Goal: Transaction & Acquisition: Purchase product/service

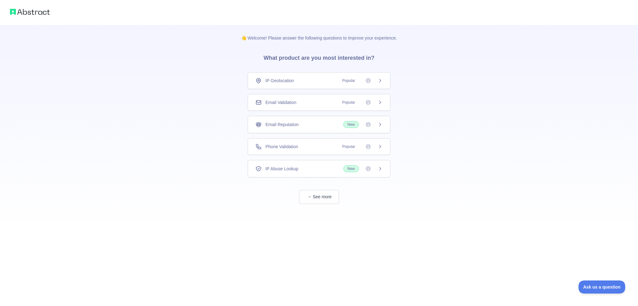
click at [384, 148] on div "Phone Validation Popular" at bounding box center [319, 146] width 143 height 17
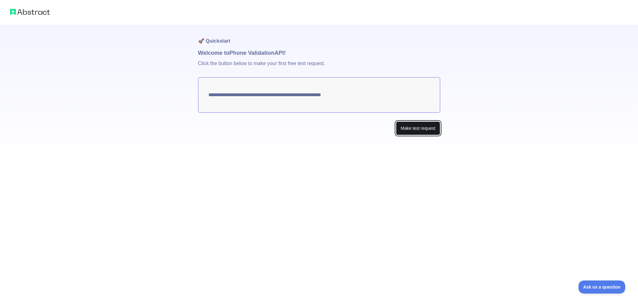
click at [412, 131] on button "Make test request" at bounding box center [418, 128] width 44 height 14
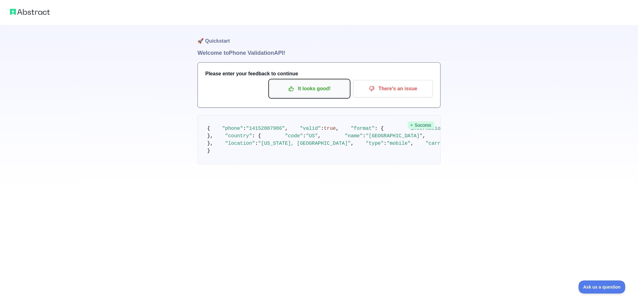
click at [314, 94] on button "It looks good!" at bounding box center [309, 88] width 80 height 17
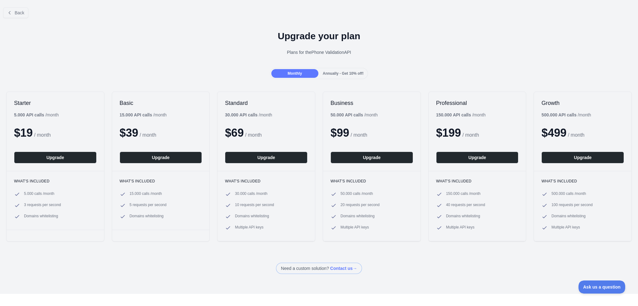
drag, startPoint x: 89, startPoint y: 97, endPoint x: 421, endPoint y: 99, distance: 331.9
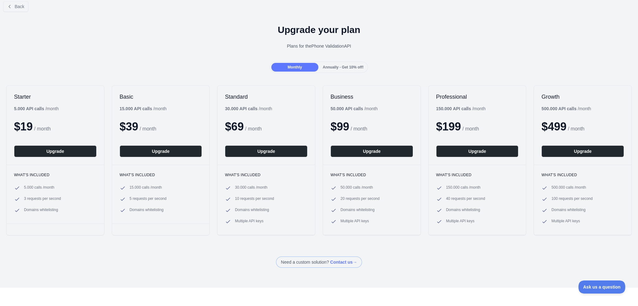
drag, startPoint x: 422, startPoint y: 99, endPoint x: 143, endPoint y: 98, distance: 278.7
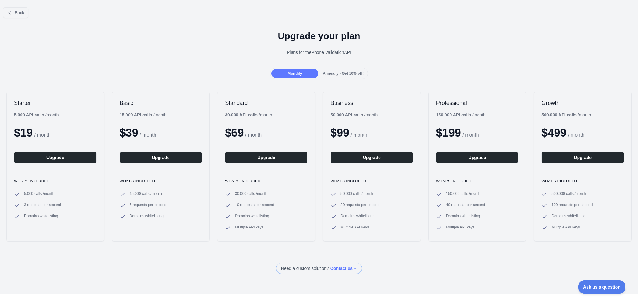
click at [350, 37] on h1 "Upgrade your plan" at bounding box center [319, 36] width 628 height 11
click at [388, 45] on div "Upgrade your plan Plans for the Phone Validation API" at bounding box center [319, 45] width 638 height 45
click at [351, 56] on div "Upgrade your plan Plans for the Phone Validation API" at bounding box center [319, 45] width 638 height 45
click at [341, 73] on span "Annually - Get 10% off!" at bounding box center [343, 73] width 41 height 4
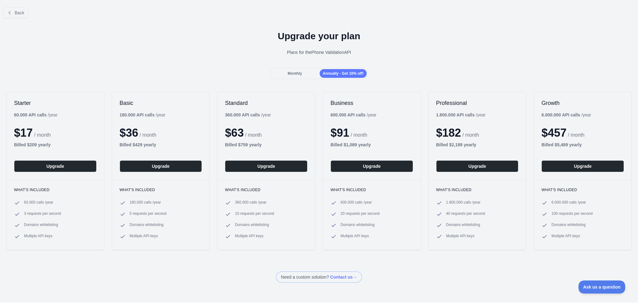
click at [296, 71] on span "Monthly" at bounding box center [294, 73] width 14 height 4
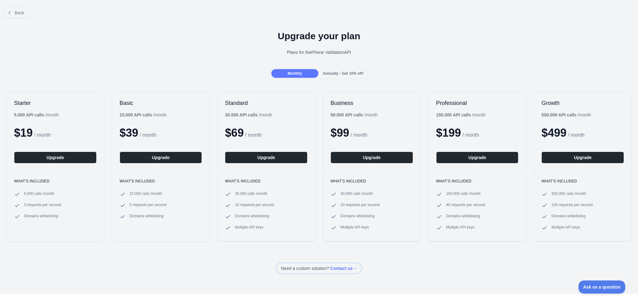
click at [339, 71] on span "Annually - Get 10% off!" at bounding box center [343, 73] width 41 height 4
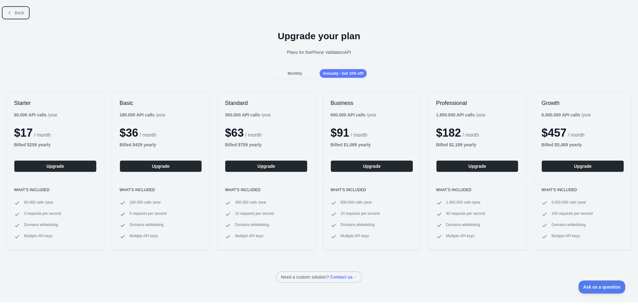
click at [17, 12] on span "Back" at bounding box center [20, 12] width 10 height 5
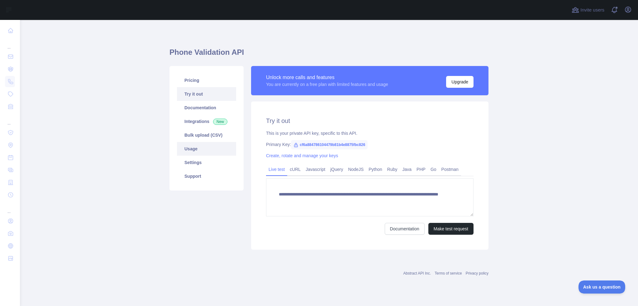
click at [203, 151] on link "Usage" at bounding box center [206, 149] width 59 height 14
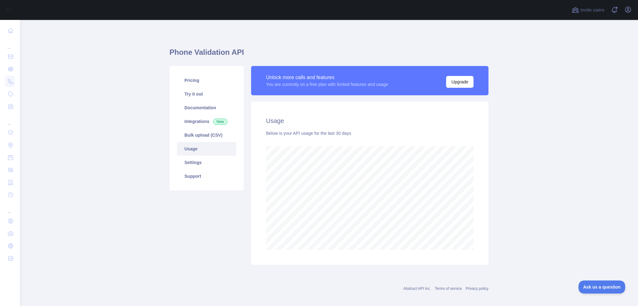
scroll to position [286, 613]
click at [354, 83] on div "You are currently on a free plan with limited features and usage" at bounding box center [327, 84] width 122 height 6
click at [372, 84] on div "You are currently on a free plan with limited features and usage" at bounding box center [327, 84] width 122 height 6
click at [201, 82] on link "Pricing" at bounding box center [206, 80] width 59 height 14
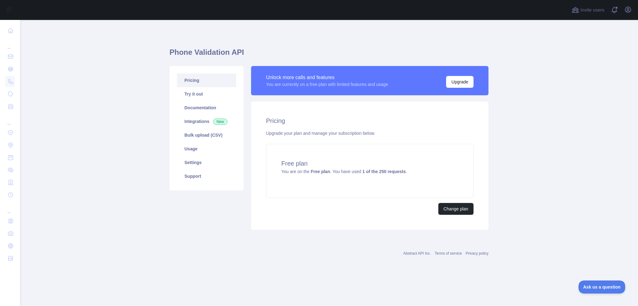
click at [499, 165] on main "Phone Validation API Pricing Try it out Documentation Integrations New Bulk upl…" at bounding box center [329, 163] width 618 height 286
click at [198, 78] on link "Pricing" at bounding box center [206, 80] width 59 height 14
click at [382, 175] on div "Free plan You are on the Free plan . You have used 1 of the 250 requests ." at bounding box center [369, 171] width 207 height 54
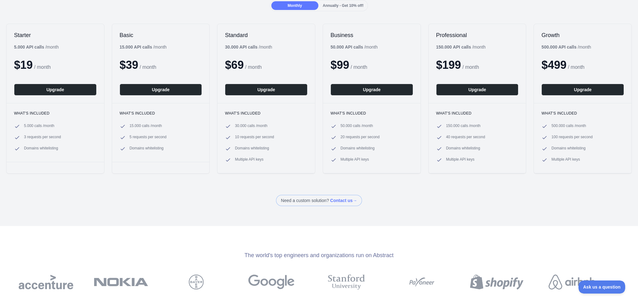
scroll to position [73, 0]
